Goal: Find specific page/section: Find specific page/section

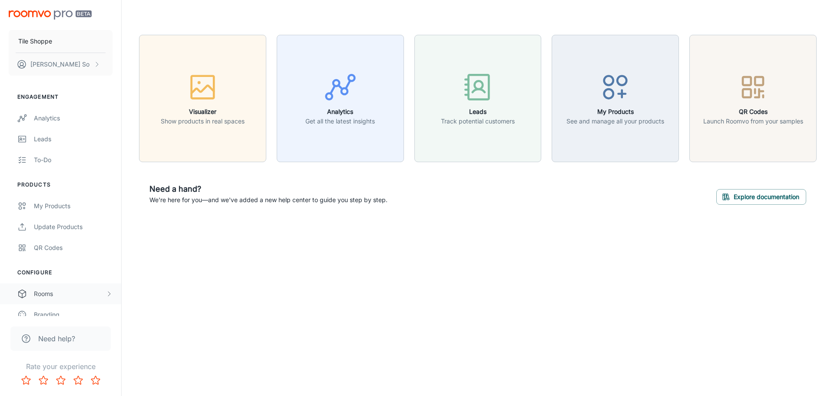
click at [61, 286] on div "Rooms" at bounding box center [60, 293] width 121 height 21
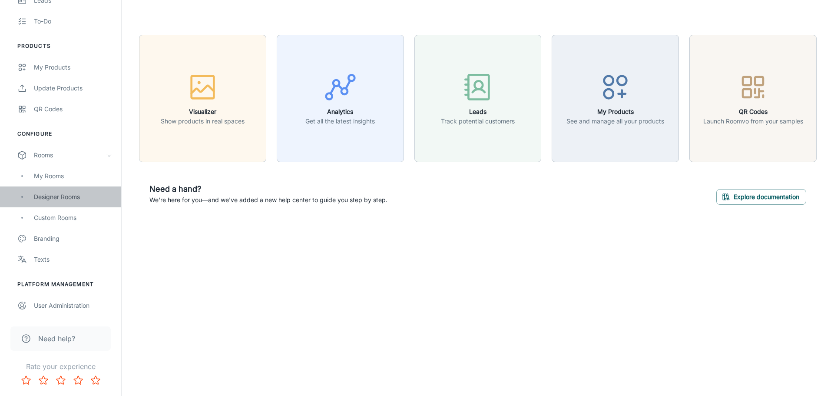
click at [66, 200] on div "Designer Rooms" at bounding box center [73, 197] width 79 height 10
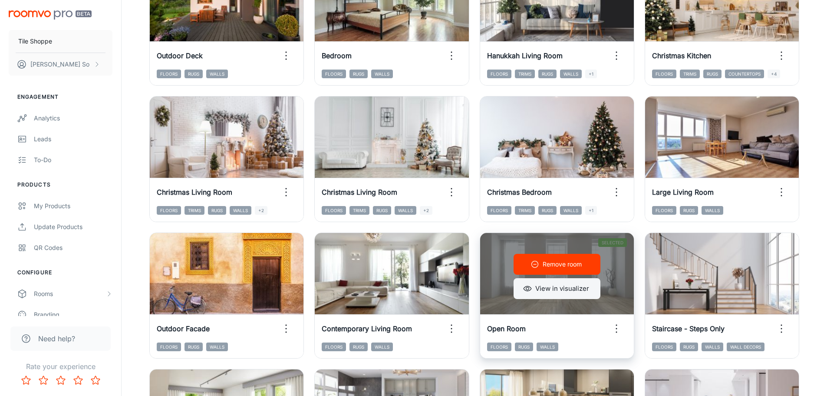
scroll to position [868, 0]
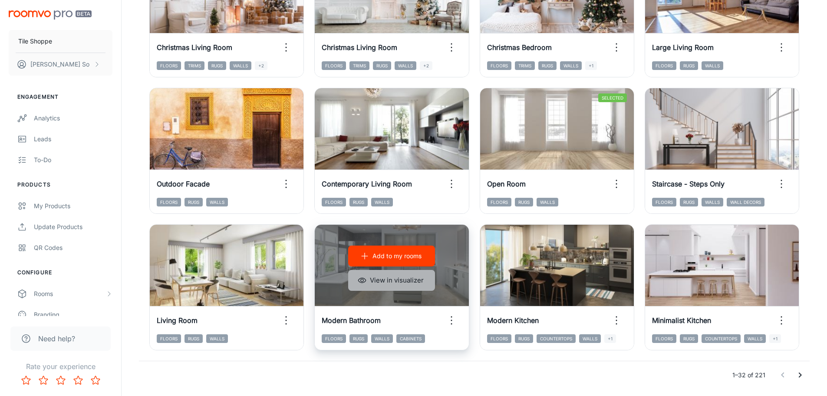
click at [415, 279] on button "View in visualizer" at bounding box center [391, 280] width 87 height 21
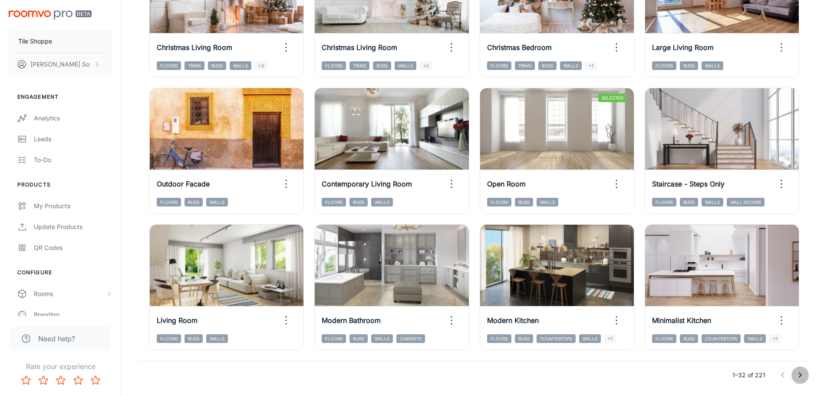
click at [801, 376] on icon "Go to next page" at bounding box center [800, 374] width 3 height 5
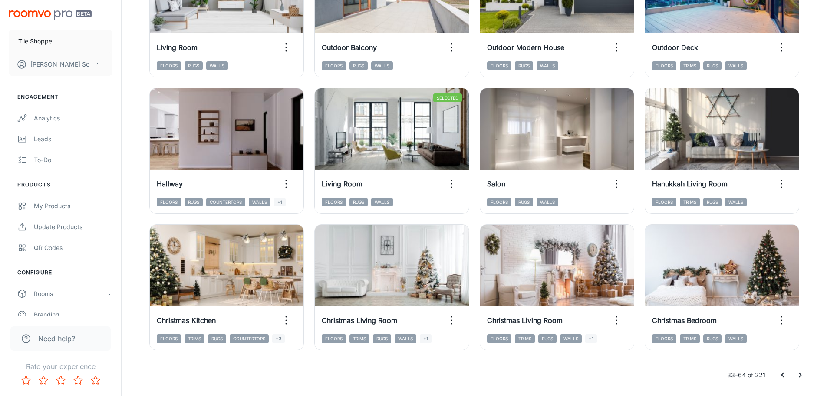
click at [807, 372] on button "Go to next page" at bounding box center [800, 374] width 17 height 17
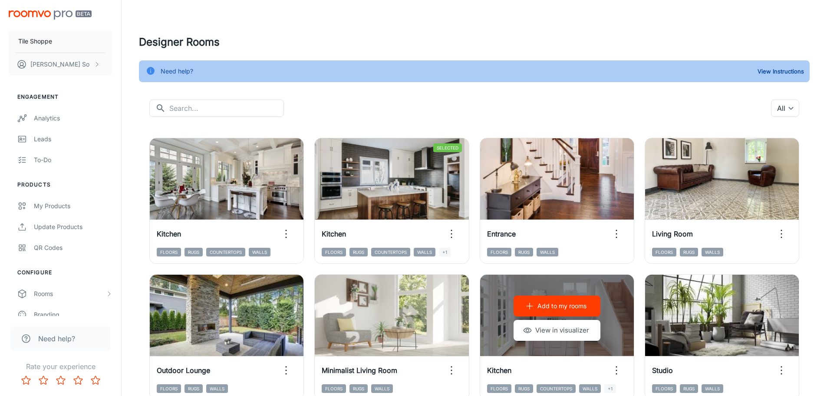
scroll to position [0, 0]
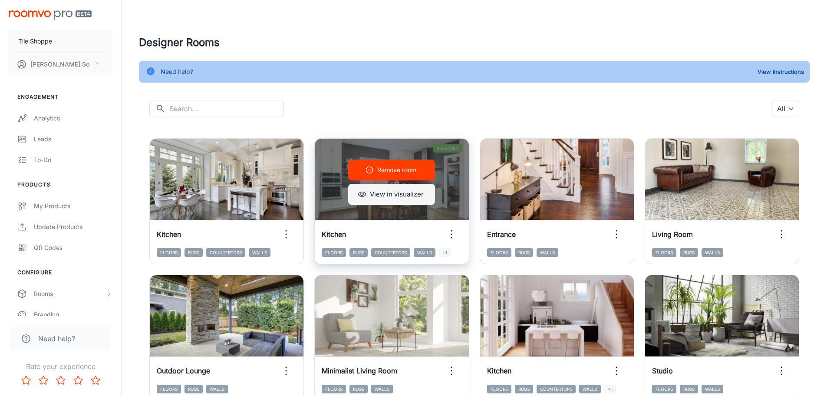
click at [383, 198] on button "View in visualizer" at bounding box center [391, 194] width 87 height 21
